Goal: Unclear: Unclear

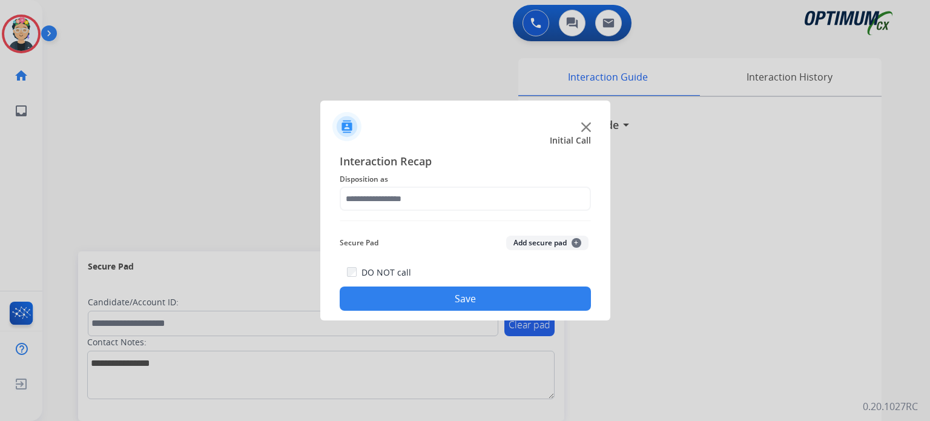
click at [581, 128] on img at bounding box center [586, 127] width 10 height 10
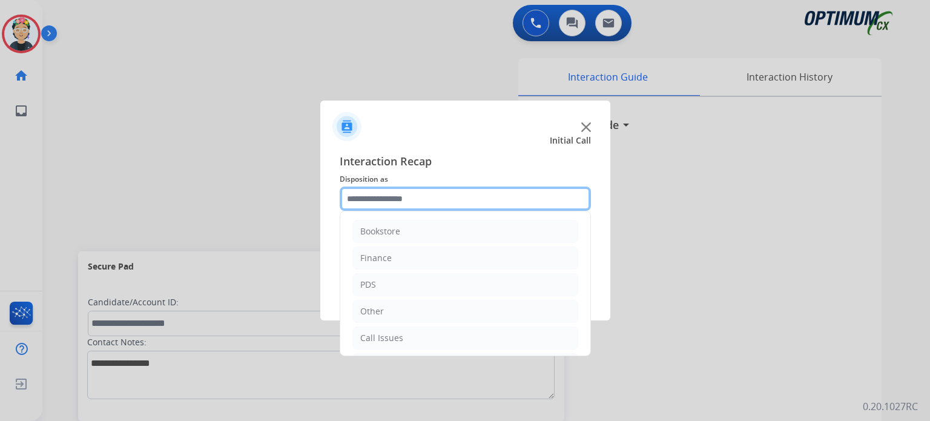
click at [380, 201] on input "text" at bounding box center [465, 198] width 251 height 24
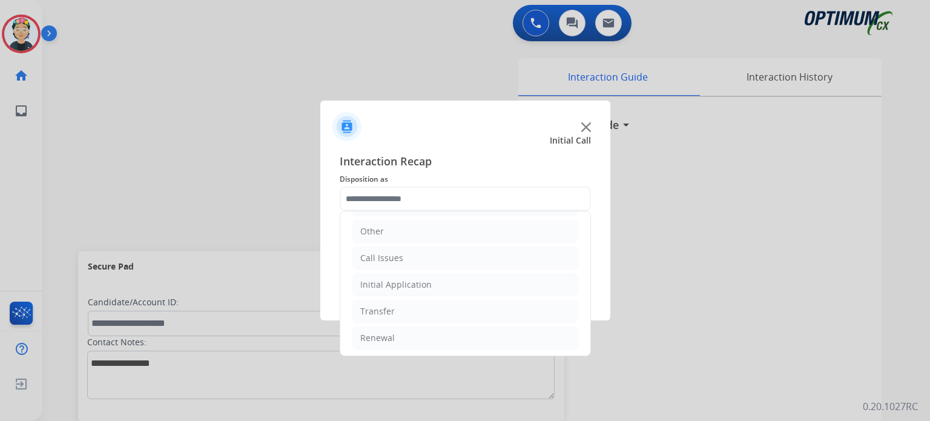
click at [581, 122] on div at bounding box center [465, 121] width 290 height 42
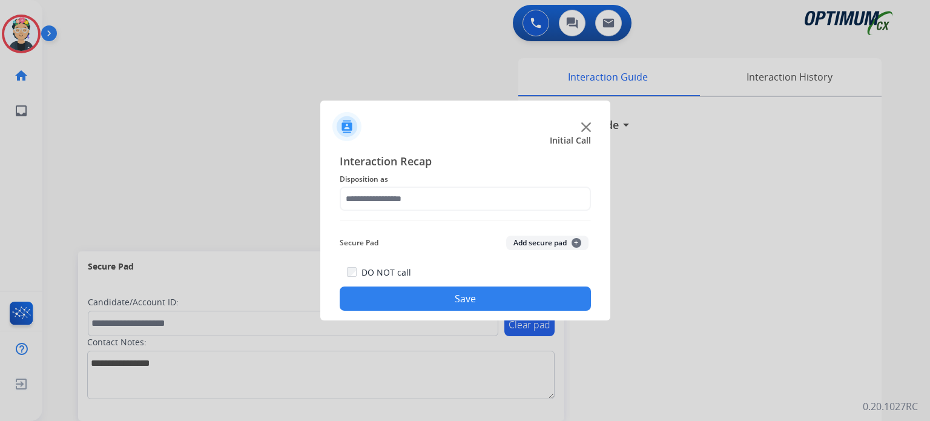
click at [584, 124] on img at bounding box center [586, 127] width 10 height 10
click at [584, 124] on h3 "Interaction Guide" at bounding box center [573, 124] width 91 height 17
